Goal: Task Accomplishment & Management: Manage account settings

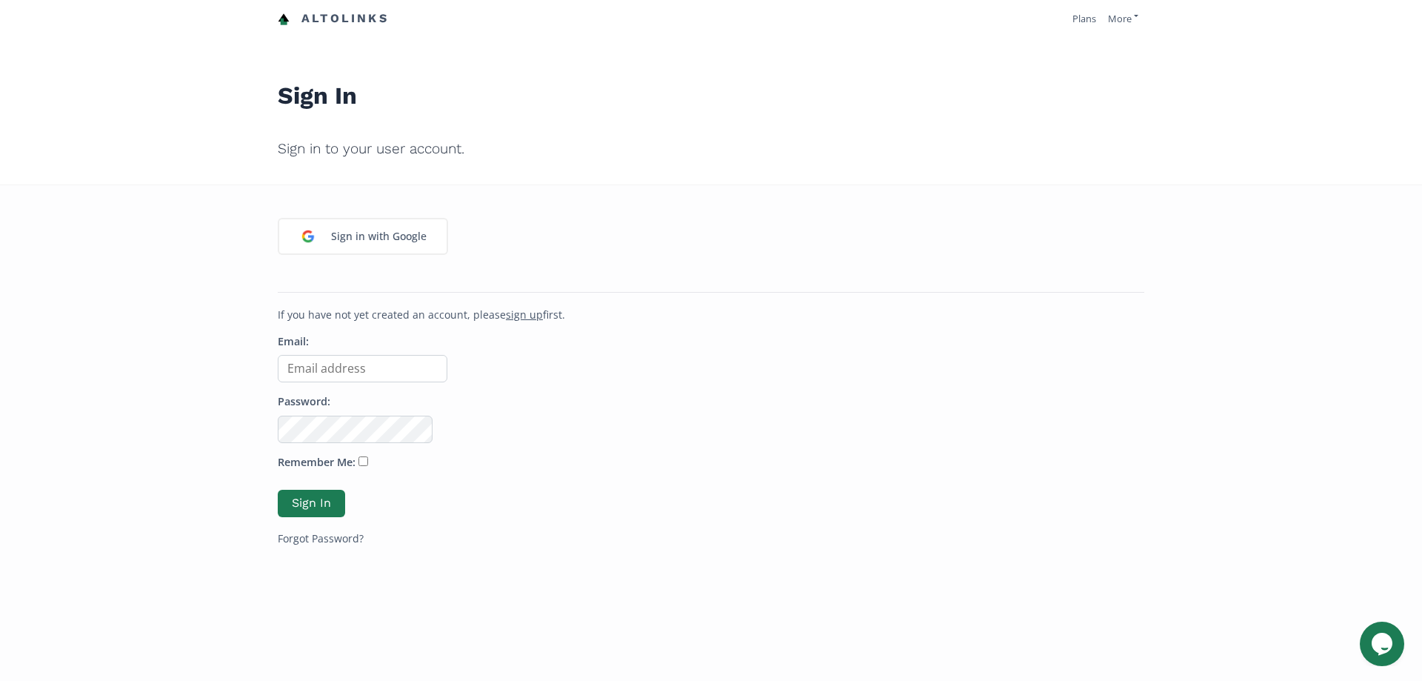
click at [344, 373] on input "Email:" at bounding box center [363, 368] width 170 height 27
click at [363, 377] on input "Email:" at bounding box center [363, 368] width 170 height 27
type input "[EMAIL_ADDRESS][DOMAIN_NAME]"
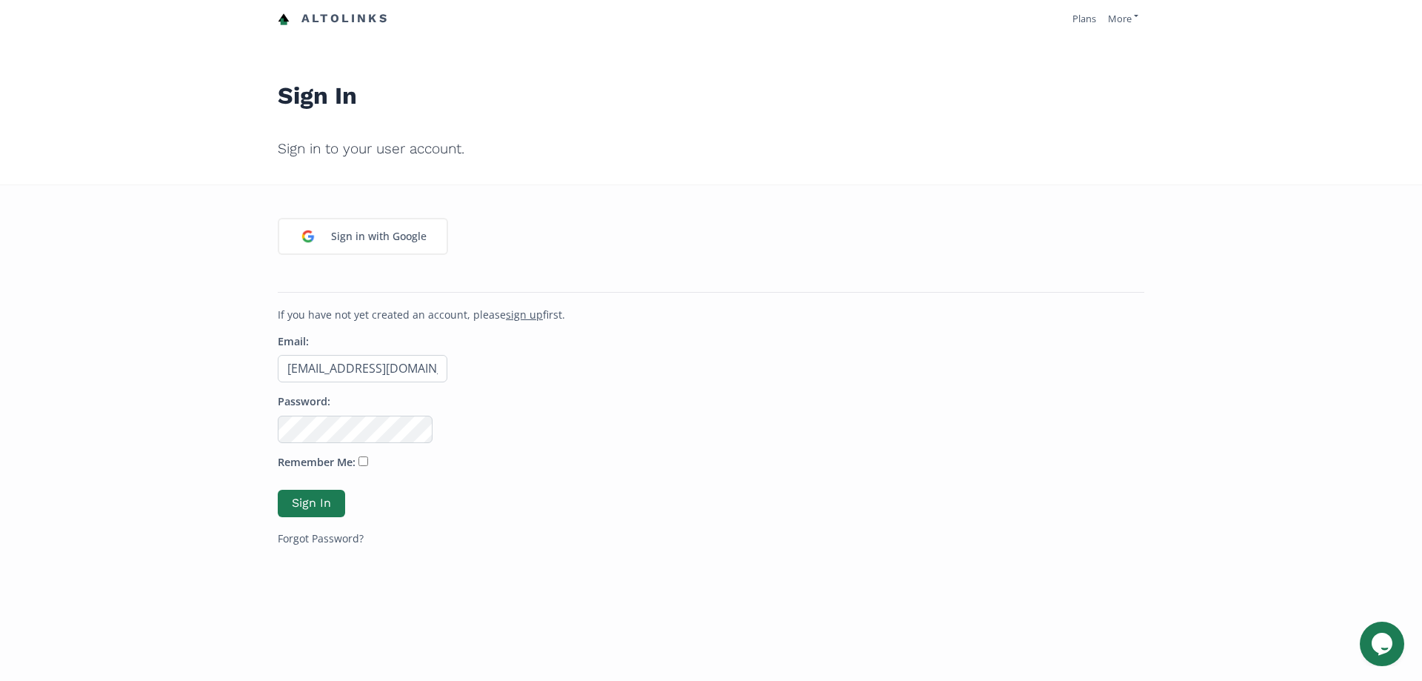
click at [358, 467] on p "Remember Me:" at bounding box center [711, 465] width 867 height 21
click at [358, 463] on input "Remember Me:" at bounding box center [363, 461] width 10 height 10
checkbox input "true"
click at [324, 499] on button "Sign In" at bounding box center [312, 503] width 72 height 32
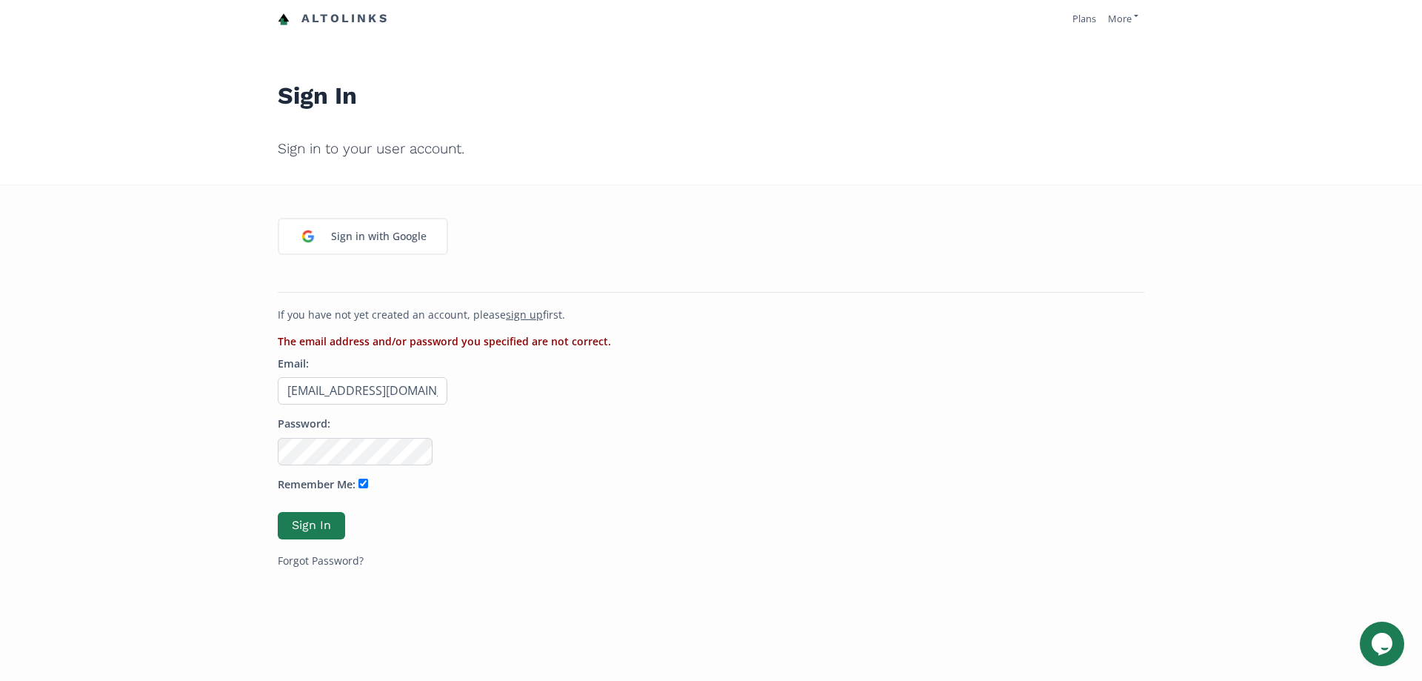
click at [370, 387] on input "[EMAIL_ADDRESS][DOMAIN_NAME]" at bounding box center [363, 390] width 170 height 27
click at [350, 558] on link "Forgot Password?" at bounding box center [321, 560] width 86 height 14
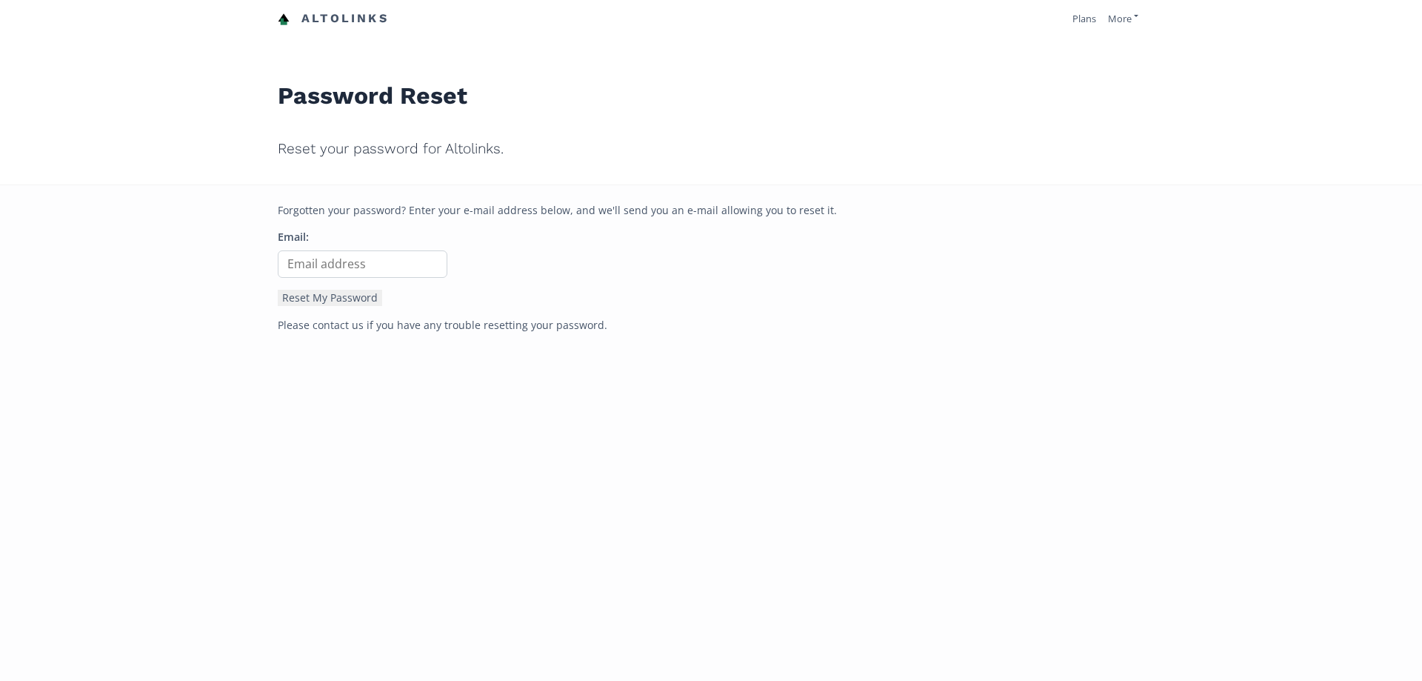
click at [321, 261] on input "Email:" at bounding box center [363, 263] width 170 height 27
type input "[EMAIL_ADDRESS][DOMAIN_NAME]"
click at [293, 300] on button "Reset My Password" at bounding box center [330, 298] width 104 height 16
click at [398, 271] on input "Email:" at bounding box center [363, 263] width 170 height 27
type input "[EMAIL_ADDRESS][DOMAIN_NAME]"
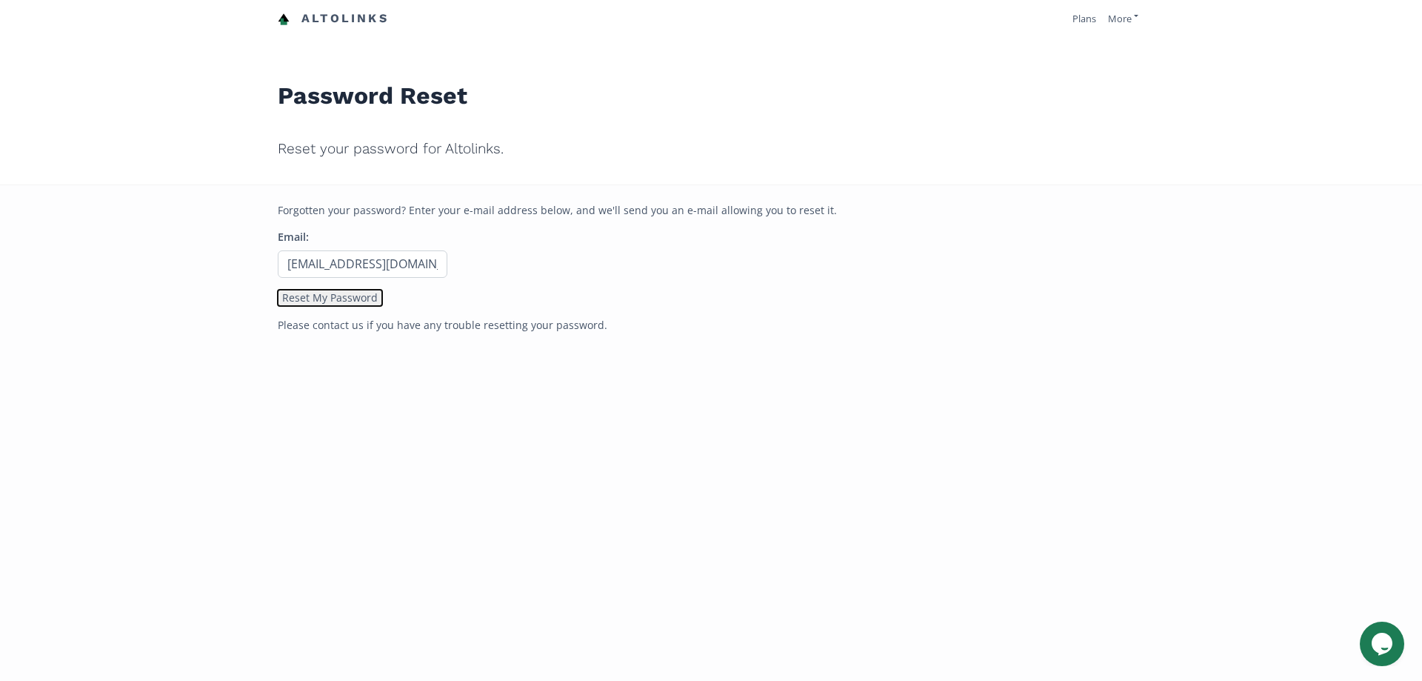
click at [294, 304] on button "Reset My Password" at bounding box center [330, 298] width 104 height 16
click at [340, 301] on button "Reset My Password" at bounding box center [330, 298] width 104 height 16
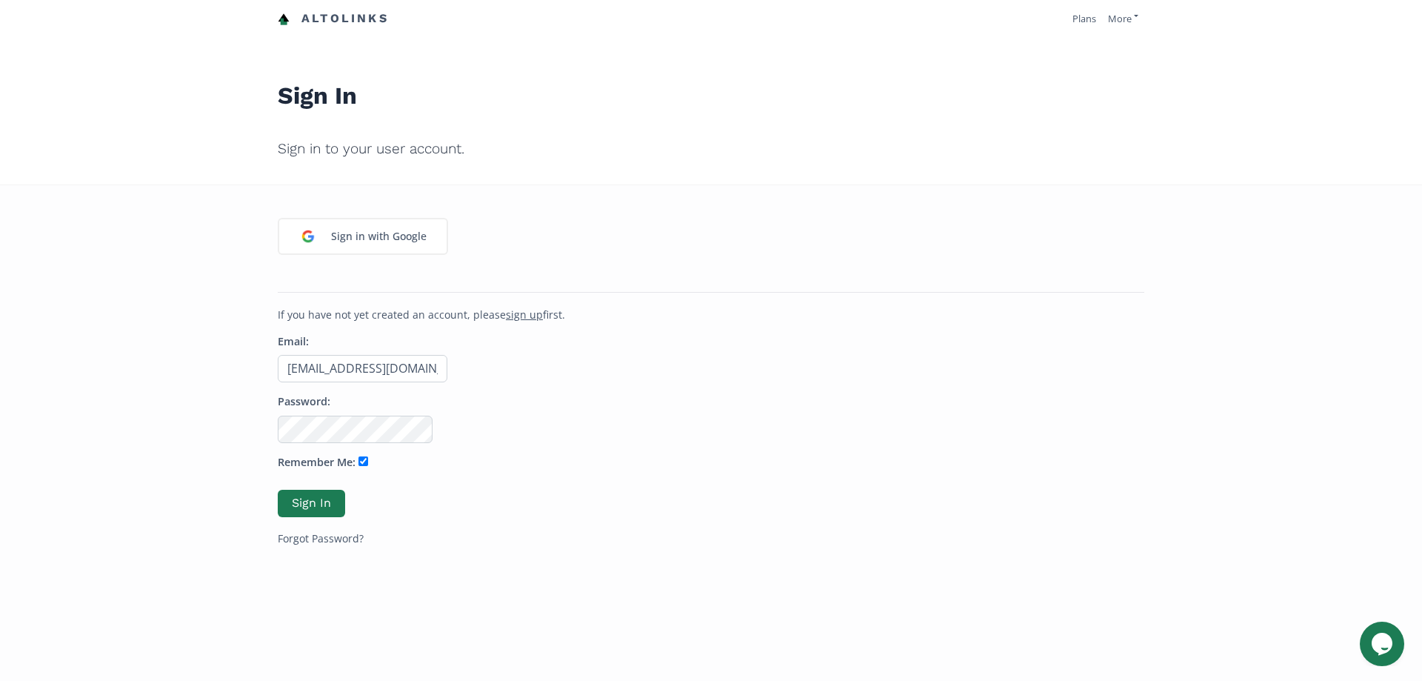
click at [399, 371] on input "snookie@kayakdistribution.com" at bounding box center [363, 368] width 170 height 27
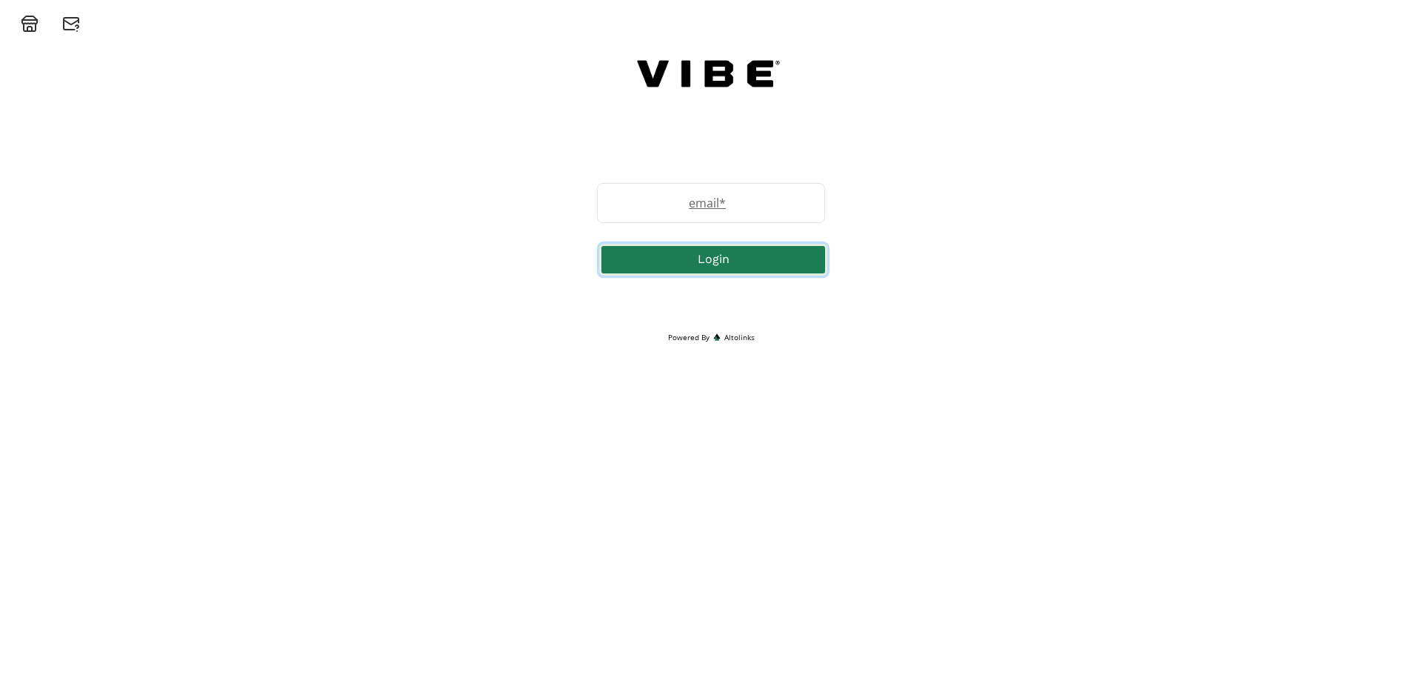
click at [683, 270] on button "Login" at bounding box center [713, 260] width 228 height 32
click at [655, 197] on label "email *" at bounding box center [704, 203] width 212 height 18
click at [656, 210] on input "email" at bounding box center [711, 203] width 227 height 39
type input "snookiefishing@gmail.com"
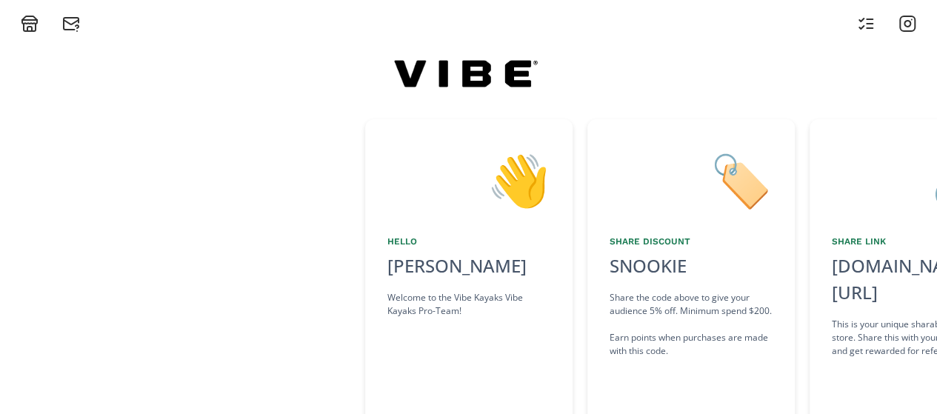
click at [907, 23] on icon at bounding box center [907, 24] width 18 height 18
